Goal: Task Accomplishment & Management: Use online tool/utility

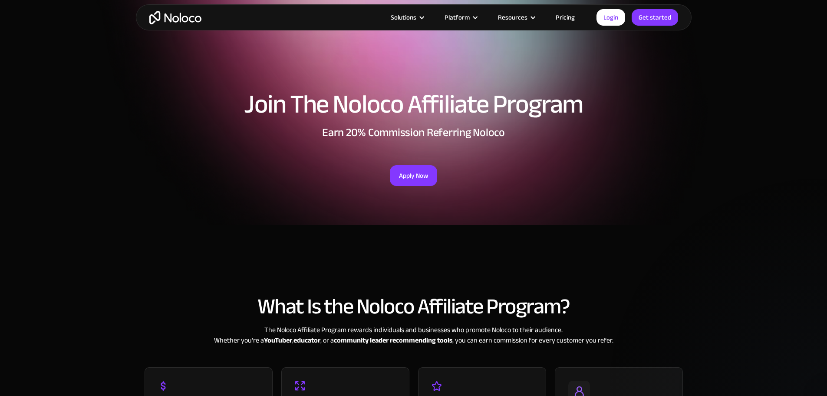
click at [575, 23] on link "Pricing" at bounding box center [565, 17] width 41 height 11
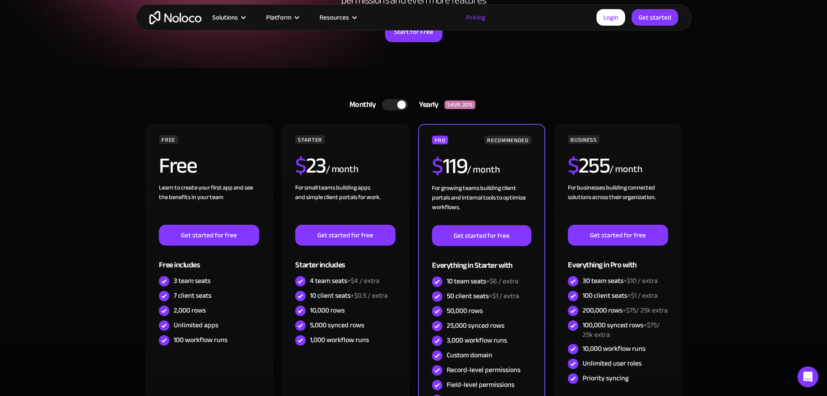
scroll to position [249, 0]
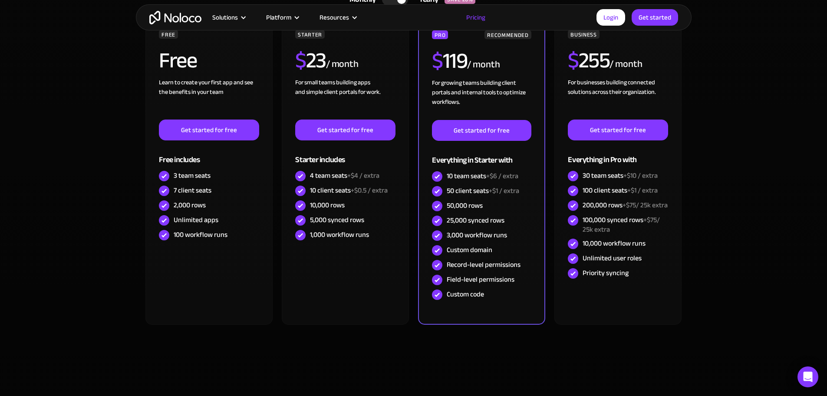
drag, startPoint x: 830, startPoint y: 23, endPoint x: 832, endPoint y: 44, distance: 20.5
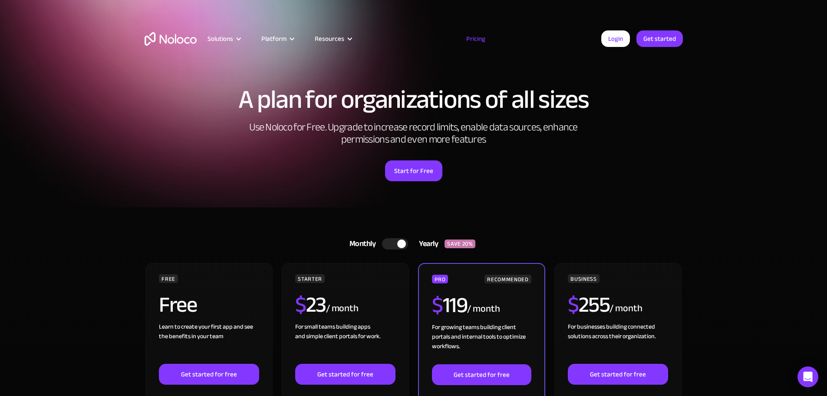
scroll to position [0, 0]
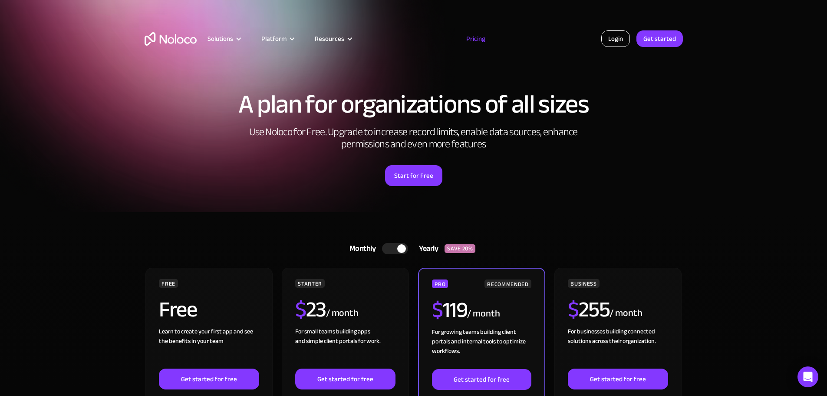
click at [629, 38] on link "Login" at bounding box center [616, 38] width 29 height 17
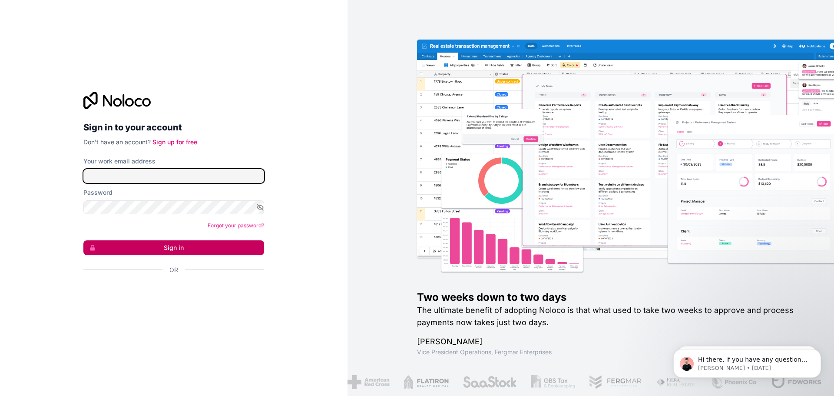
type input "[PERSON_NAME][EMAIL_ADDRESS][DOMAIN_NAME]"
click at [194, 248] on button "Sign in" at bounding box center [173, 247] width 181 height 15
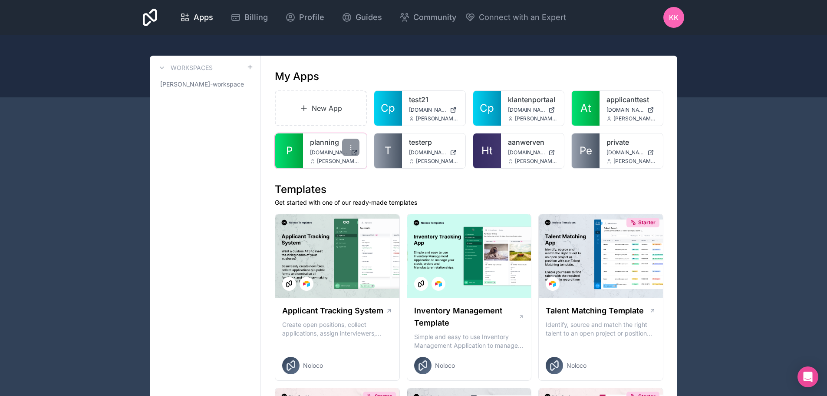
click at [301, 147] on link "P" at bounding box center [289, 150] width 28 height 35
